Goal: Transaction & Acquisition: Book appointment/travel/reservation

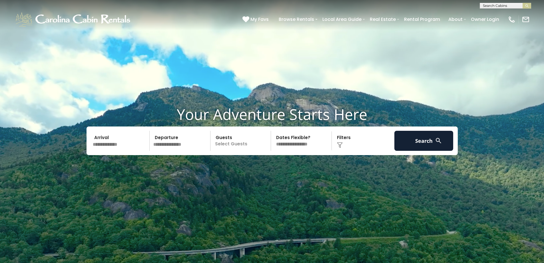
click at [121, 145] on input "text" at bounding box center [120, 141] width 59 height 20
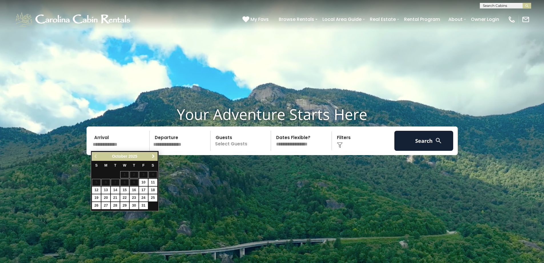
click at [155, 157] on span "Next" at bounding box center [153, 156] width 5 height 5
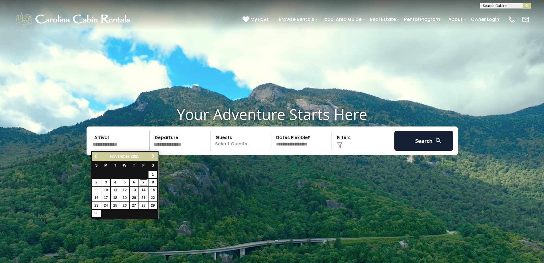
click at [142, 183] on link "7" at bounding box center [143, 182] width 9 height 7
type input "*******"
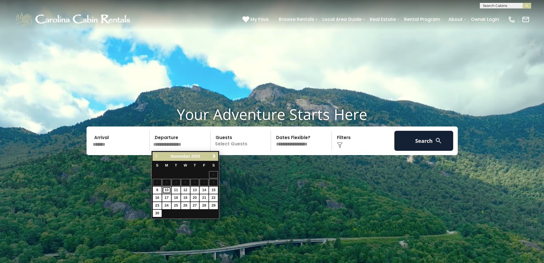
click at [168, 189] on link "10" at bounding box center [166, 189] width 9 height 7
type input "********"
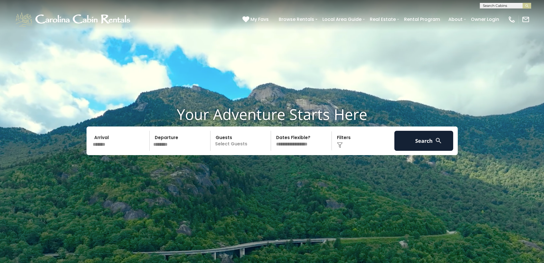
click at [247, 139] on p "Select Guests" at bounding box center [241, 141] width 59 height 20
click at [268, 163] on div "+" at bounding box center [269, 164] width 7 height 7
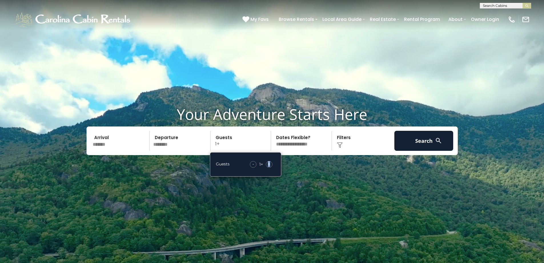
click at [268, 163] on div "+" at bounding box center [269, 164] width 7 height 7
click at [304, 144] on select "**********" at bounding box center [302, 141] width 59 height 20
select select "*"
click at [273, 131] on select "**********" at bounding box center [302, 141] width 59 height 20
click at [340, 137] on div "Click to Choose" at bounding box center [363, 141] width 59 height 20
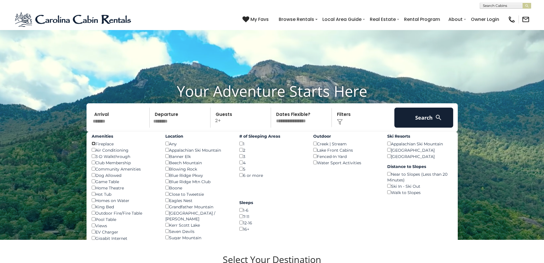
scroll to position [57, 0]
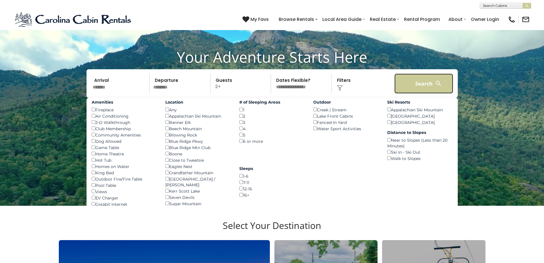
click at [421, 85] on button "Search" at bounding box center [424, 83] width 59 height 20
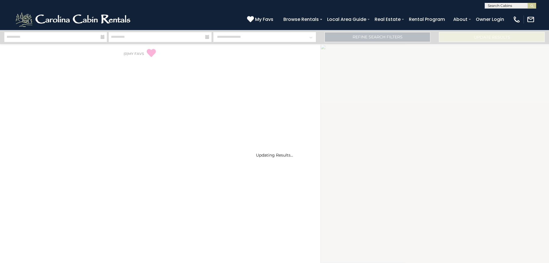
select select "*"
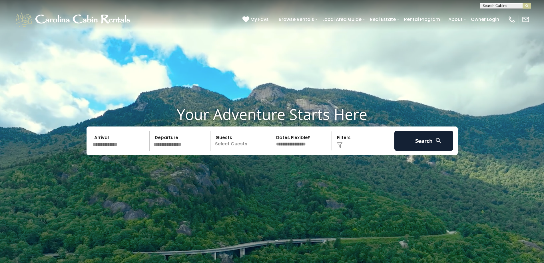
select select "*"
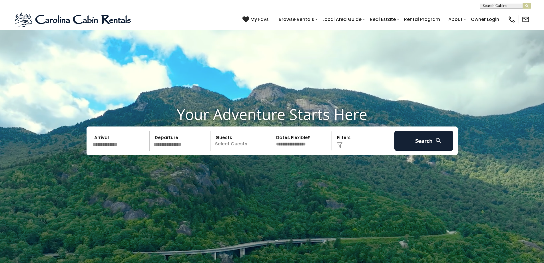
scroll to position [57, 0]
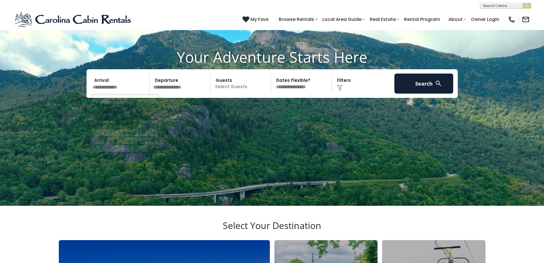
click at [109, 85] on input "text" at bounding box center [120, 83] width 59 height 20
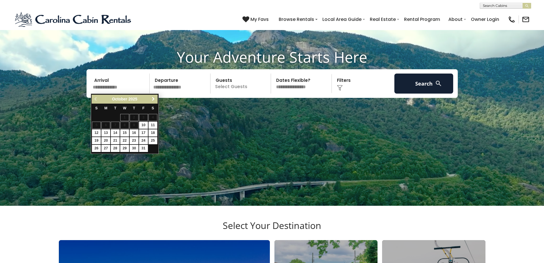
click at [153, 97] on span "Next" at bounding box center [153, 99] width 5 height 5
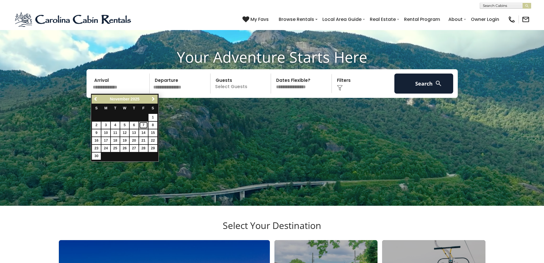
click at [146, 125] on link "7" at bounding box center [143, 124] width 9 height 7
type input "*******"
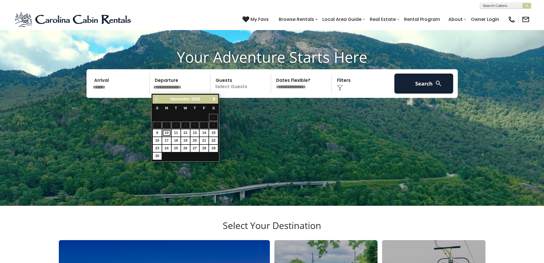
click at [166, 131] on link "10" at bounding box center [166, 132] width 9 height 7
type input "********"
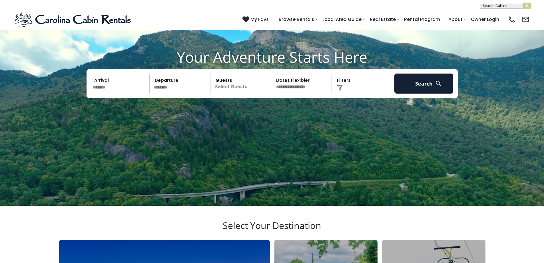
click at [234, 86] on p "Select Guests" at bounding box center [241, 83] width 59 height 20
click at [270, 106] on span "+" at bounding box center [269, 107] width 2 height 6
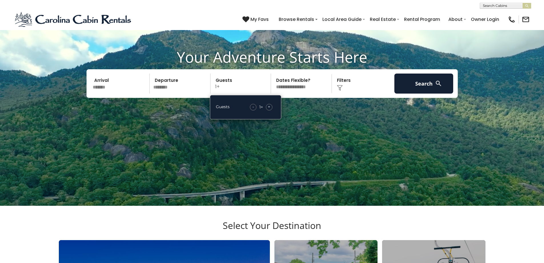
click at [270, 106] on span "+" at bounding box center [269, 107] width 2 height 6
click at [310, 84] on select "**********" at bounding box center [302, 83] width 59 height 20
select select
click at [273, 73] on select "**********" at bounding box center [302, 83] width 59 height 20
click at [340, 87] on img at bounding box center [340, 88] width 6 height 6
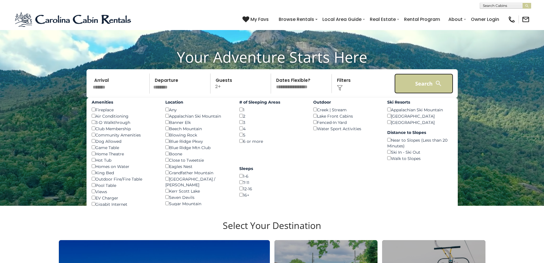
click at [427, 83] on button "Search" at bounding box center [424, 83] width 59 height 20
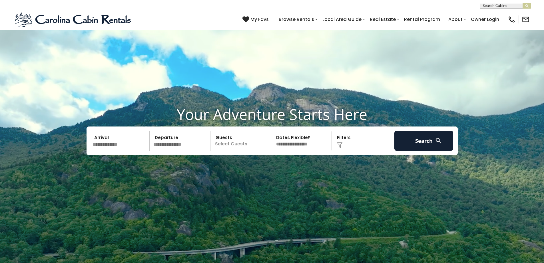
scroll to position [57, 0]
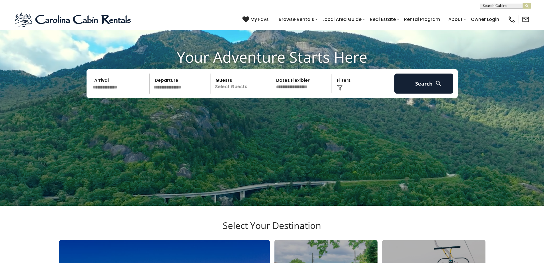
drag, startPoint x: 332, startPoint y: 83, endPoint x: 350, endPoint y: 91, distance: 19.3
click at [331, 83] on div "**********" at bounding box center [302, 83] width 61 height 20
click at [341, 89] on img at bounding box center [340, 88] width 6 height 6
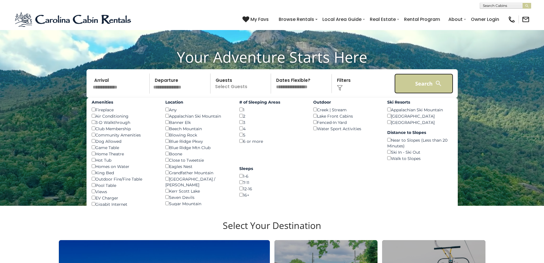
click at [425, 79] on button "Search" at bounding box center [424, 83] width 59 height 20
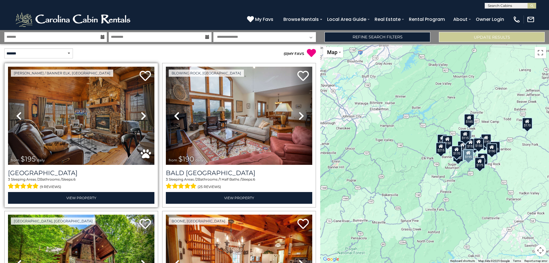
click at [141, 113] on icon at bounding box center [144, 115] width 6 height 9
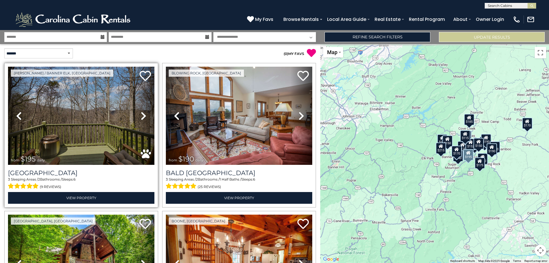
click at [141, 113] on icon at bounding box center [144, 115] width 6 height 9
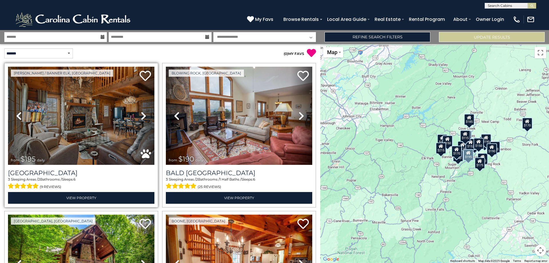
click at [141, 113] on icon at bounding box center [144, 115] width 6 height 9
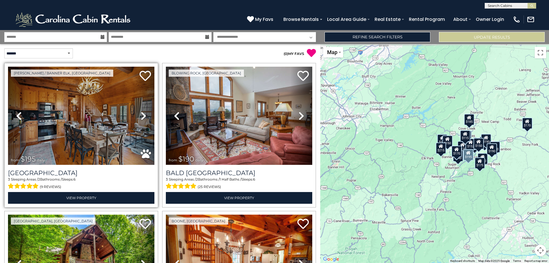
click at [141, 113] on icon at bounding box center [144, 115] width 6 height 9
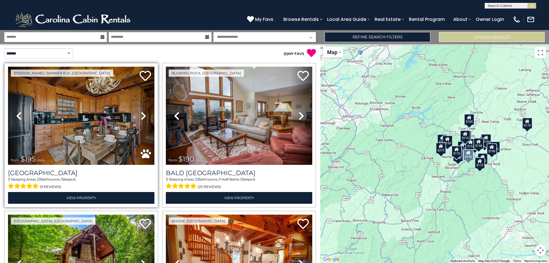
click at [141, 113] on icon at bounding box center [144, 115] width 6 height 9
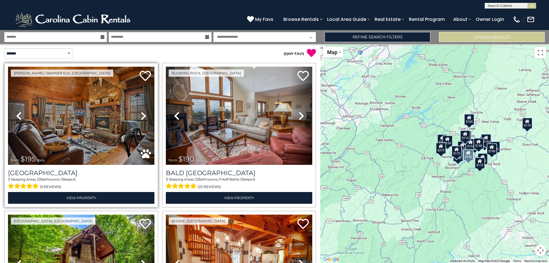
click at [141, 113] on icon at bounding box center [144, 115] width 6 height 9
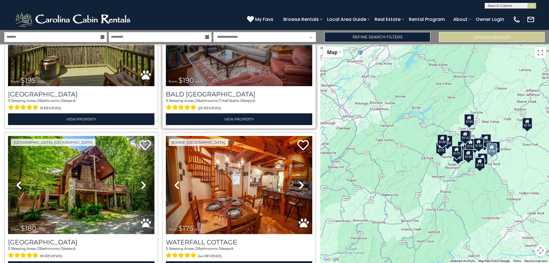
scroll to position [86, 0]
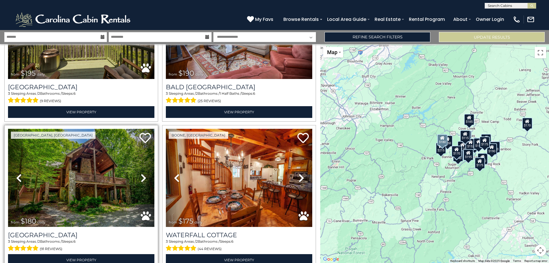
click at [81, 180] on img at bounding box center [81, 178] width 146 height 98
click at [141, 173] on icon at bounding box center [144, 177] width 6 height 9
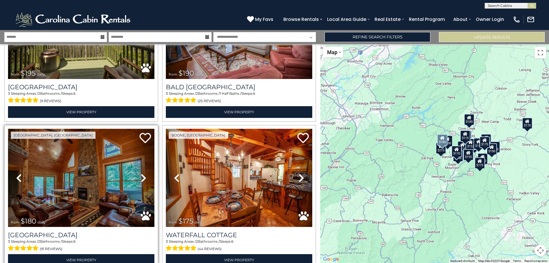
click at [141, 173] on icon at bounding box center [144, 177] width 6 height 9
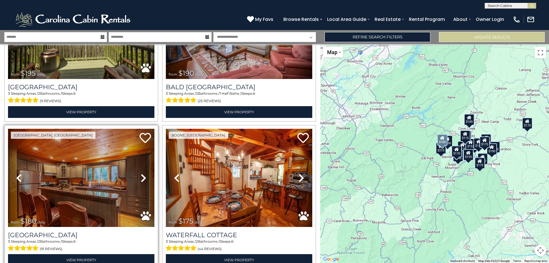
click at [141, 173] on icon at bounding box center [144, 177] width 6 height 9
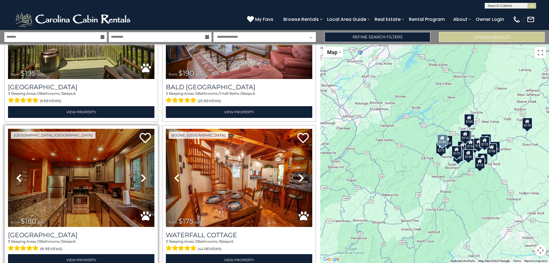
click at [141, 173] on icon at bounding box center [144, 177] width 6 height 9
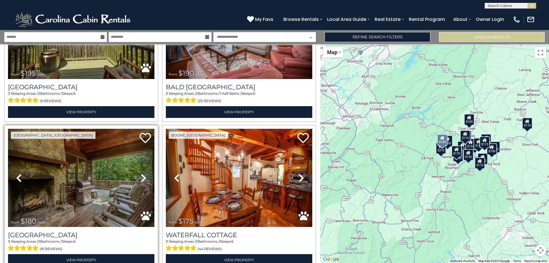
click at [141, 173] on icon at bounding box center [144, 177] width 6 height 9
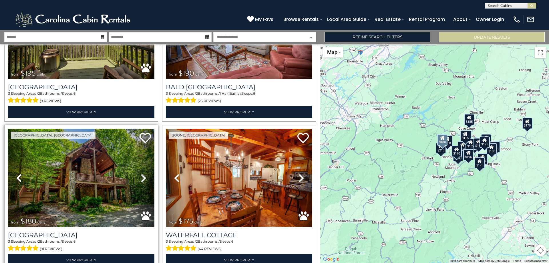
click at [141, 173] on icon at bounding box center [144, 177] width 6 height 9
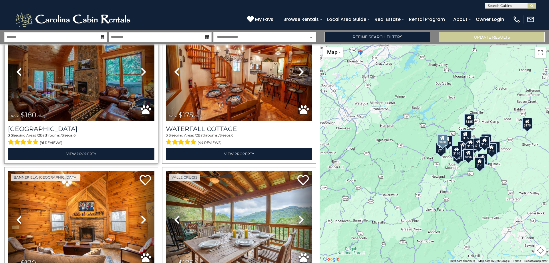
scroll to position [229, 0]
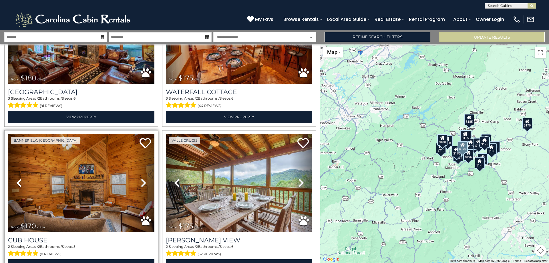
click at [145, 179] on icon at bounding box center [144, 182] width 6 height 9
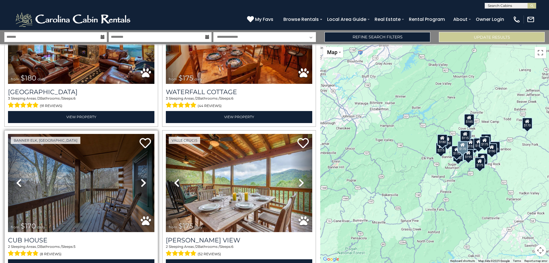
click at [145, 179] on icon at bounding box center [144, 182] width 6 height 9
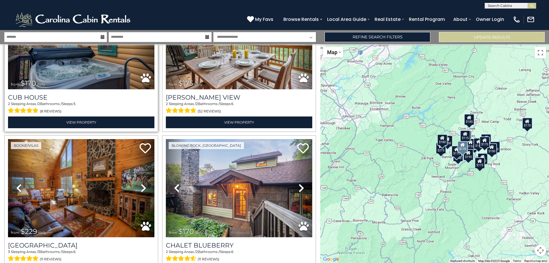
scroll to position [372, 0]
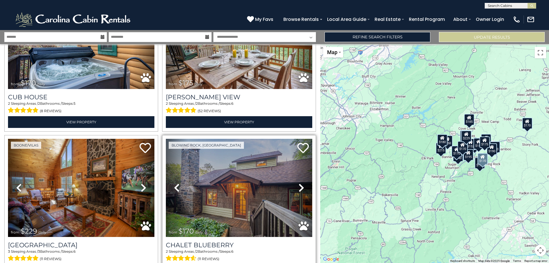
click at [298, 186] on icon at bounding box center [301, 187] width 6 height 9
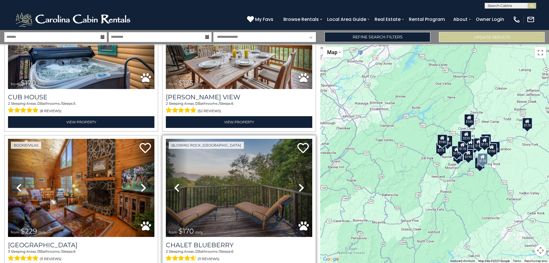
click at [298, 186] on icon at bounding box center [301, 187] width 6 height 9
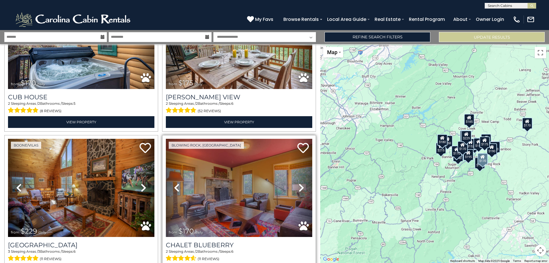
click at [298, 186] on icon at bounding box center [301, 187] width 6 height 9
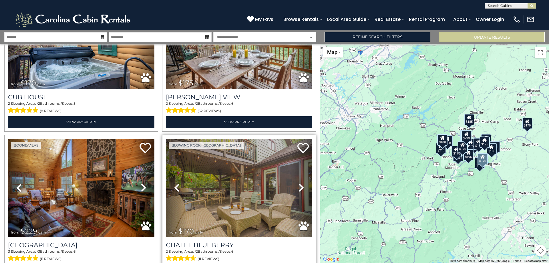
click at [298, 186] on icon at bounding box center [301, 187] width 6 height 9
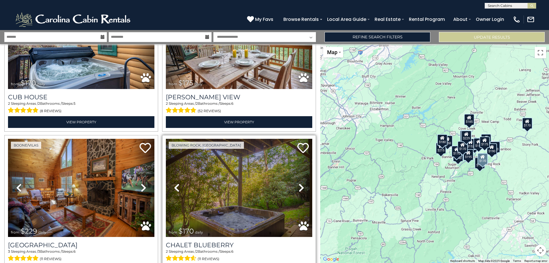
click at [298, 186] on icon at bounding box center [301, 187] width 6 height 9
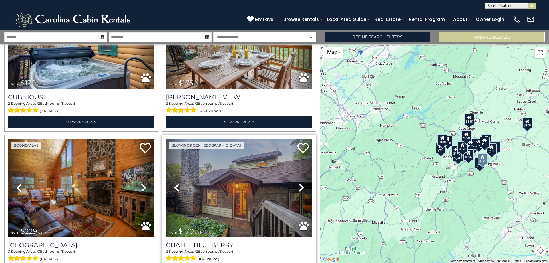
scroll to position [429, 0]
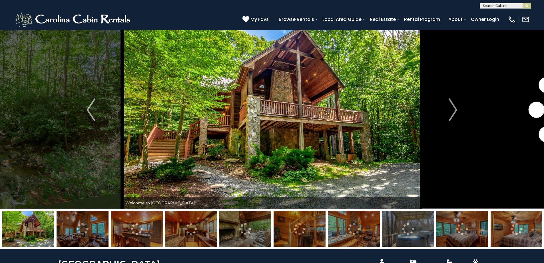
scroll to position [57, 0]
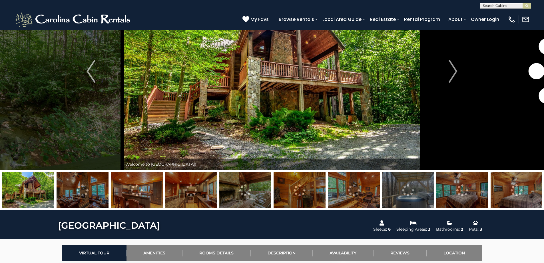
click at [413, 195] on img at bounding box center [408, 190] width 52 height 36
